Goal: Transaction & Acquisition: Purchase product/service

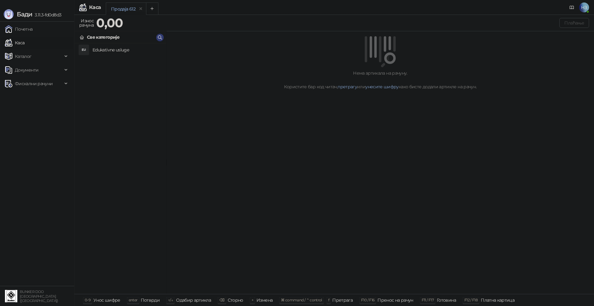
click at [117, 49] on h4 "Edukativne usluge" at bounding box center [127, 50] width 69 height 10
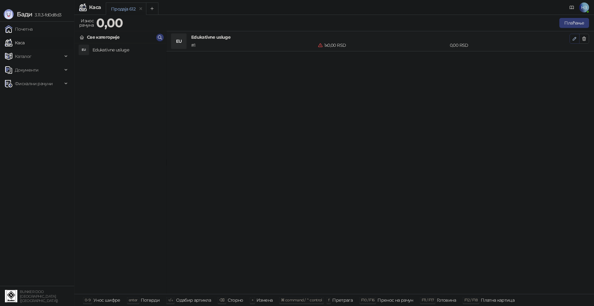
click at [574, 39] on icon "button" at bounding box center [574, 38] width 5 height 5
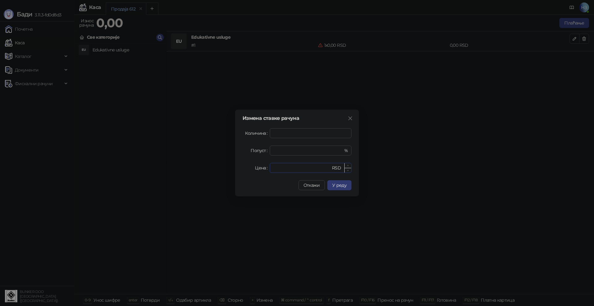
click at [280, 169] on input "*" at bounding box center [301, 167] width 57 height 9
drag, startPoint x: 283, startPoint y: 169, endPoint x: 267, endPoint y: 169, distance: 16.4
click at [267, 169] on div "Цена * RSD" at bounding box center [297, 168] width 109 height 10
type input "****"
click at [332, 188] on button "У реду" at bounding box center [339, 185] width 24 height 10
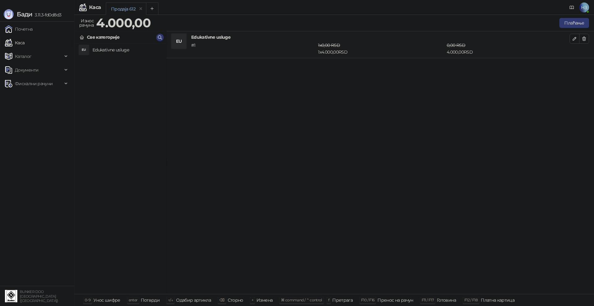
drag, startPoint x: 435, startPoint y: 7, endPoint x: 443, endPoint y: 11, distance: 9.4
click at [435, 7] on div "Продаја 612" at bounding box center [329, 9] width 446 height 14
click at [576, 22] on button "Плаћање" at bounding box center [574, 23] width 30 height 10
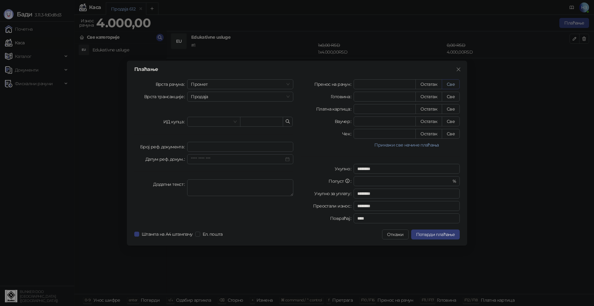
click at [449, 84] on button "Све" at bounding box center [451, 84] width 18 height 10
type input "****"
click at [447, 233] on span "Потврди плаћање" at bounding box center [435, 234] width 39 height 6
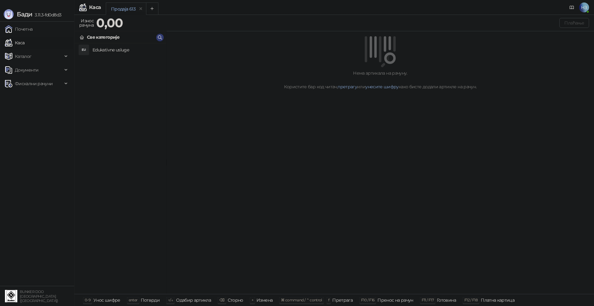
click at [262, 4] on div "Продаја 613" at bounding box center [329, 9] width 446 height 14
